Goal: Check status: Check status

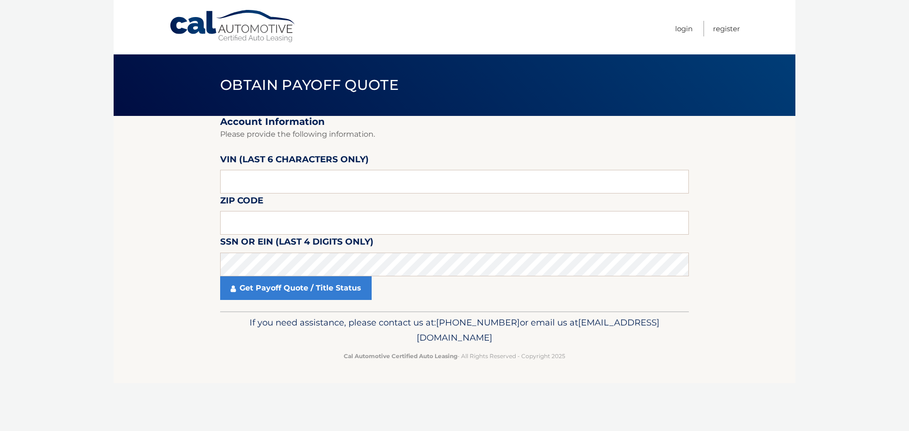
click at [284, 198] on fieldset "Account Information Please provide the following information. VIN (last 6 chara…" at bounding box center [454, 214] width 469 height 196
click at [273, 190] on input "text" at bounding box center [454, 182] width 469 height 24
paste input "207147"
type input "207147"
click at [257, 230] on input "text" at bounding box center [454, 223] width 469 height 24
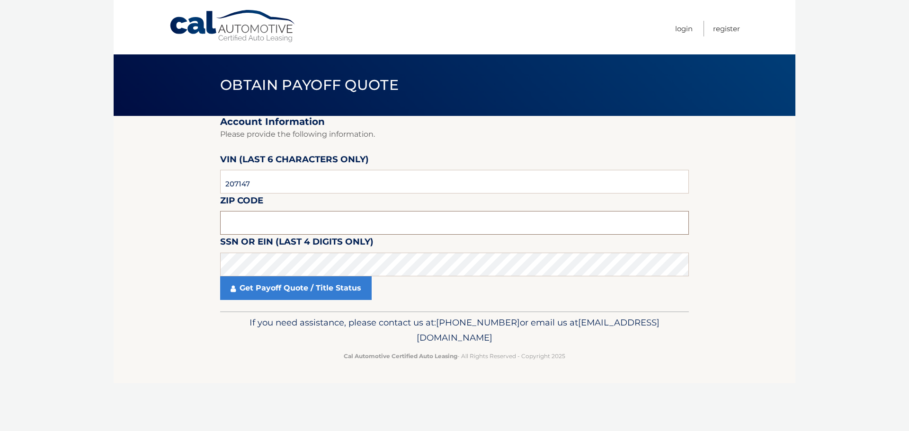
click at [231, 225] on input "text" at bounding box center [454, 223] width 469 height 24
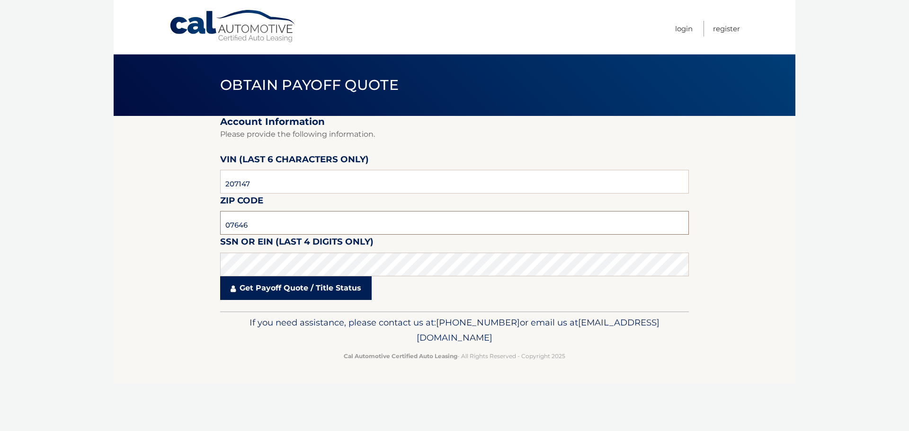
type input "07646"
click at [259, 286] on link "Get Payoff Quote / Title Status" at bounding box center [296, 289] width 152 height 24
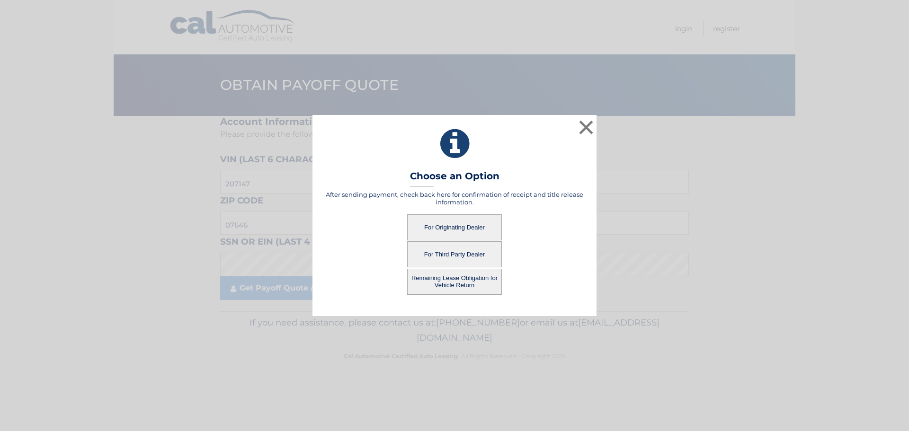
click at [455, 278] on button "Remaining Lease Obligation for Vehicle Return" at bounding box center [454, 282] width 95 height 26
click at [462, 278] on button "Remaining Lease Obligation for Vehicle Return" at bounding box center [454, 282] width 95 height 26
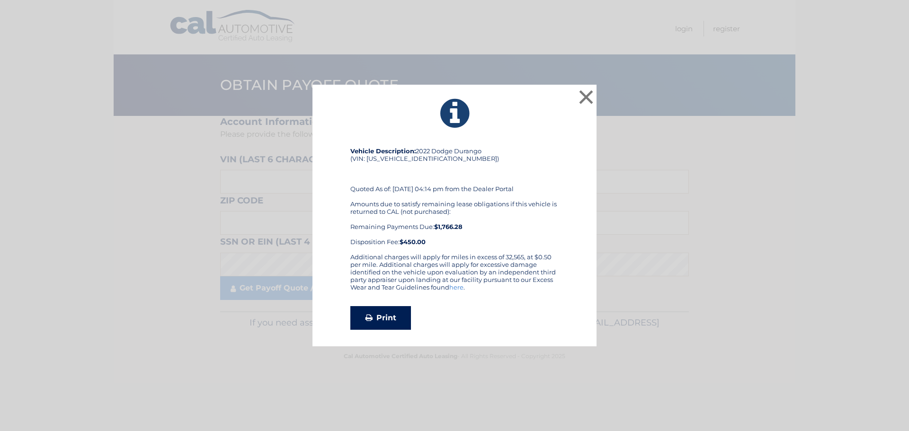
click at [400, 326] on link "Print" at bounding box center [380, 318] width 61 height 24
click at [587, 98] on button "×" at bounding box center [586, 97] width 19 height 19
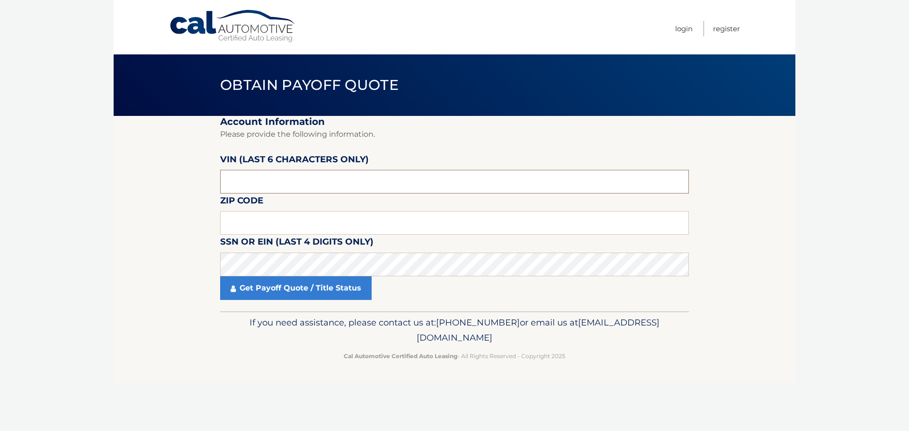
click at [265, 176] on input "text" at bounding box center [454, 182] width 469 height 24
paste input "207147"
type input "207147"
click at [244, 217] on input "text" at bounding box center [454, 223] width 469 height 24
type input "07646"
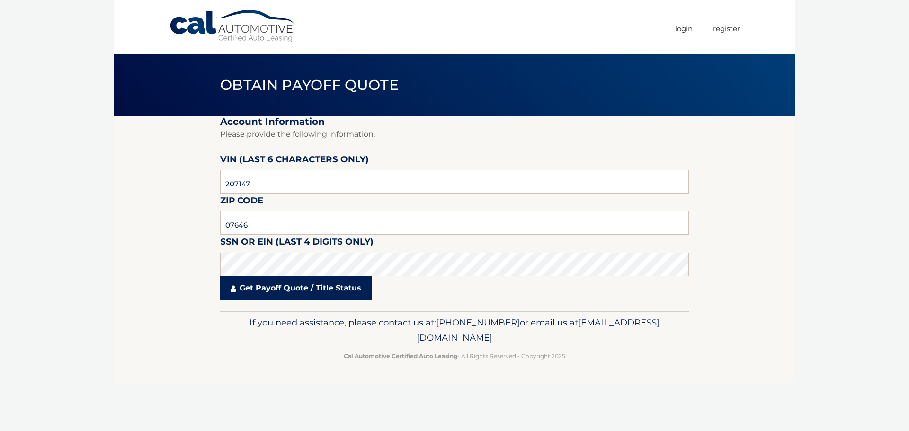
click at [251, 294] on link "Get Payoff Quote / Title Status" at bounding box center [296, 289] width 152 height 24
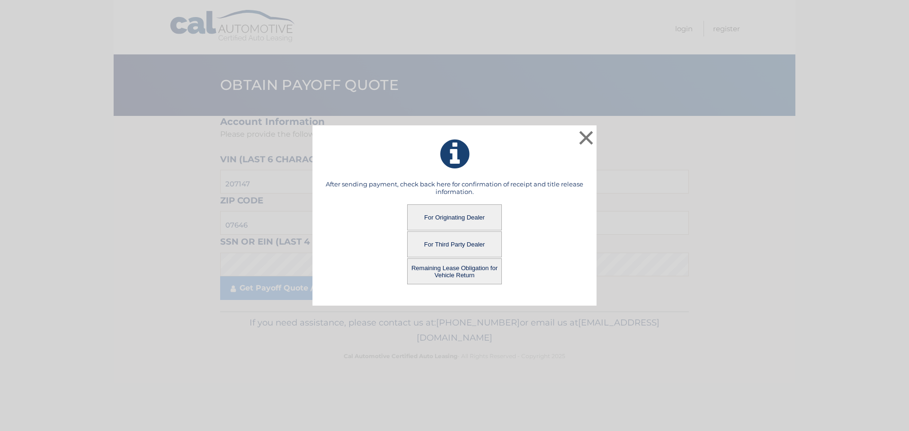
click at [446, 222] on button "For Originating Dealer" at bounding box center [454, 218] width 95 height 26
click at [462, 218] on button "For Originating Dealer" at bounding box center [454, 218] width 95 height 26
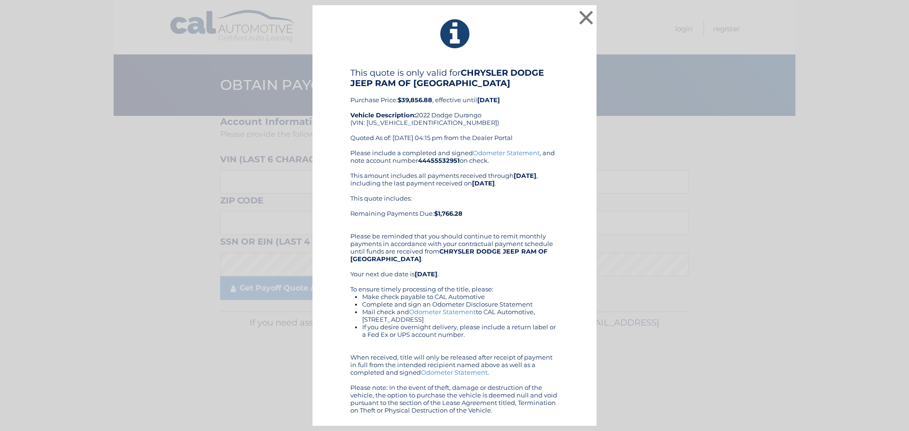
click at [390, 125] on div "This quote is only valid for CHRYSLER DODGE JEEP RAM OF [GEOGRAPHIC_DATA] Purch…" at bounding box center [454, 108] width 208 height 81
copy div "[US_VEHICLE_IDENTIFICATION_NUMBER]"
click at [545, 212] on div "This quote includes: Remaining Payments Due: $1,766.28" at bounding box center [454, 210] width 208 height 30
click at [587, 24] on button "×" at bounding box center [586, 17] width 19 height 19
